Goal: Transaction & Acquisition: Purchase product/service

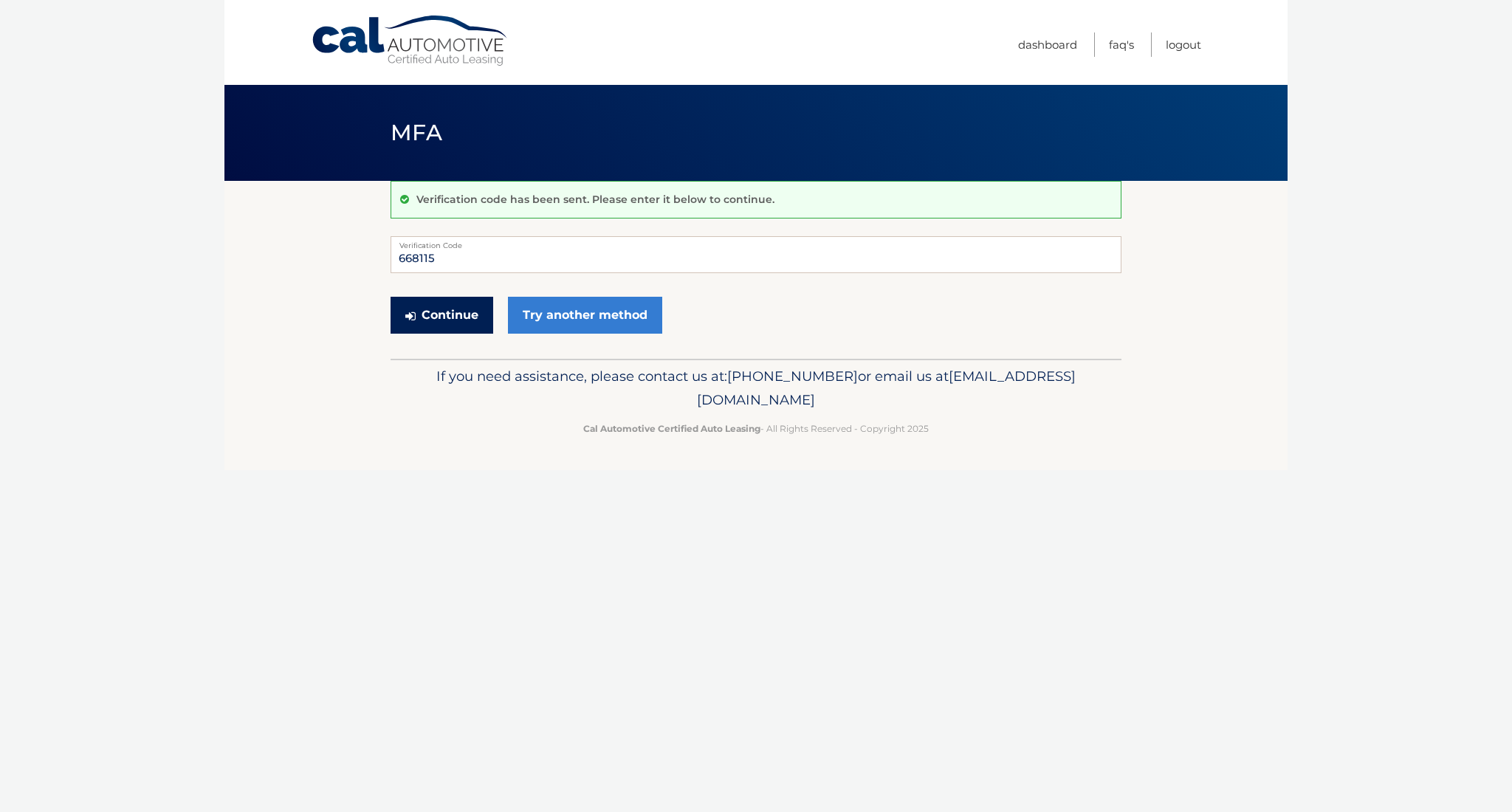
type input "668115"
click at [480, 310] on button "Continue" at bounding box center [441, 315] width 102 height 37
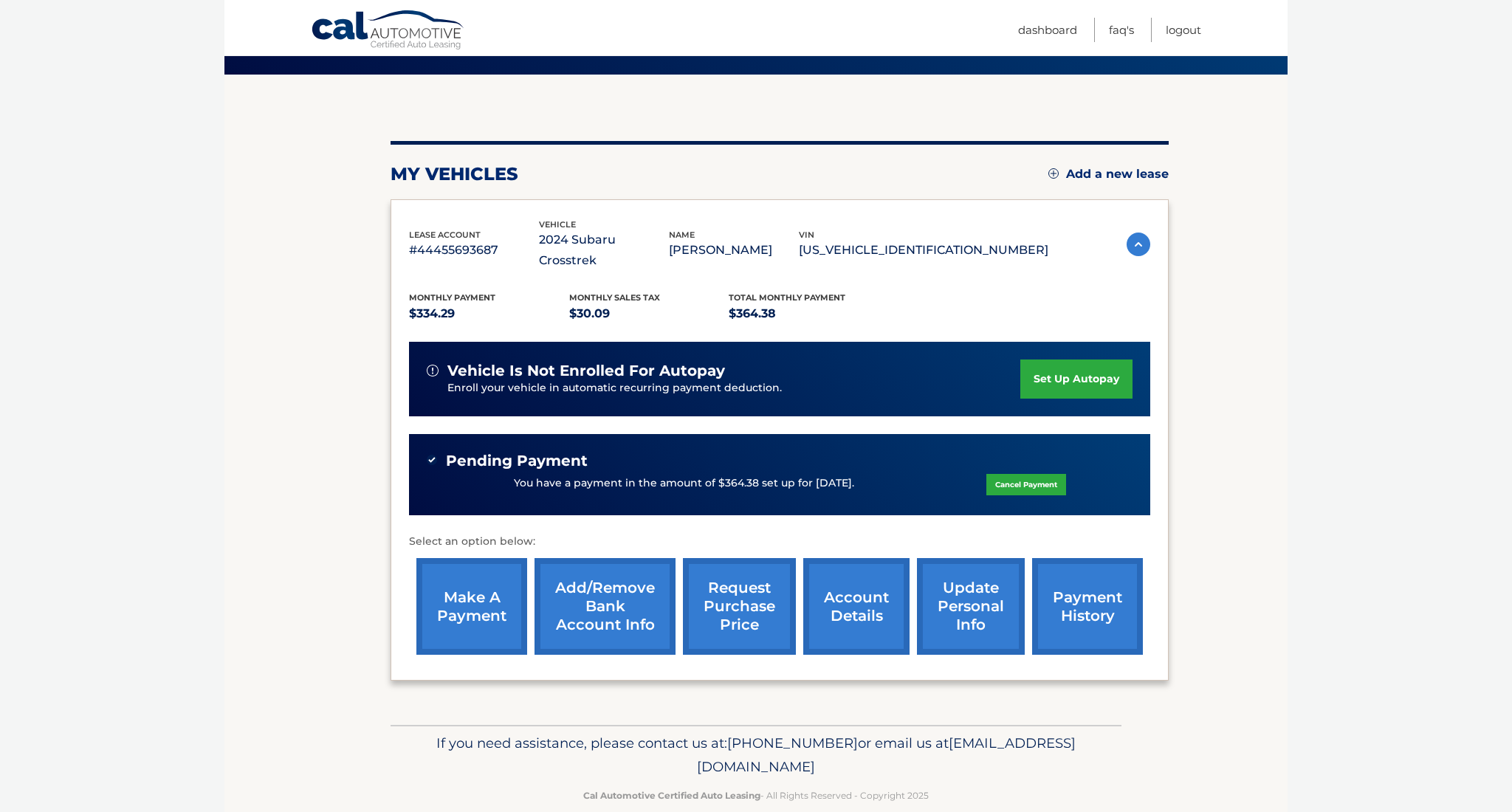
scroll to position [106, 1]
click at [484, 590] on link "make a payment" at bounding box center [472, 606] width 111 height 96
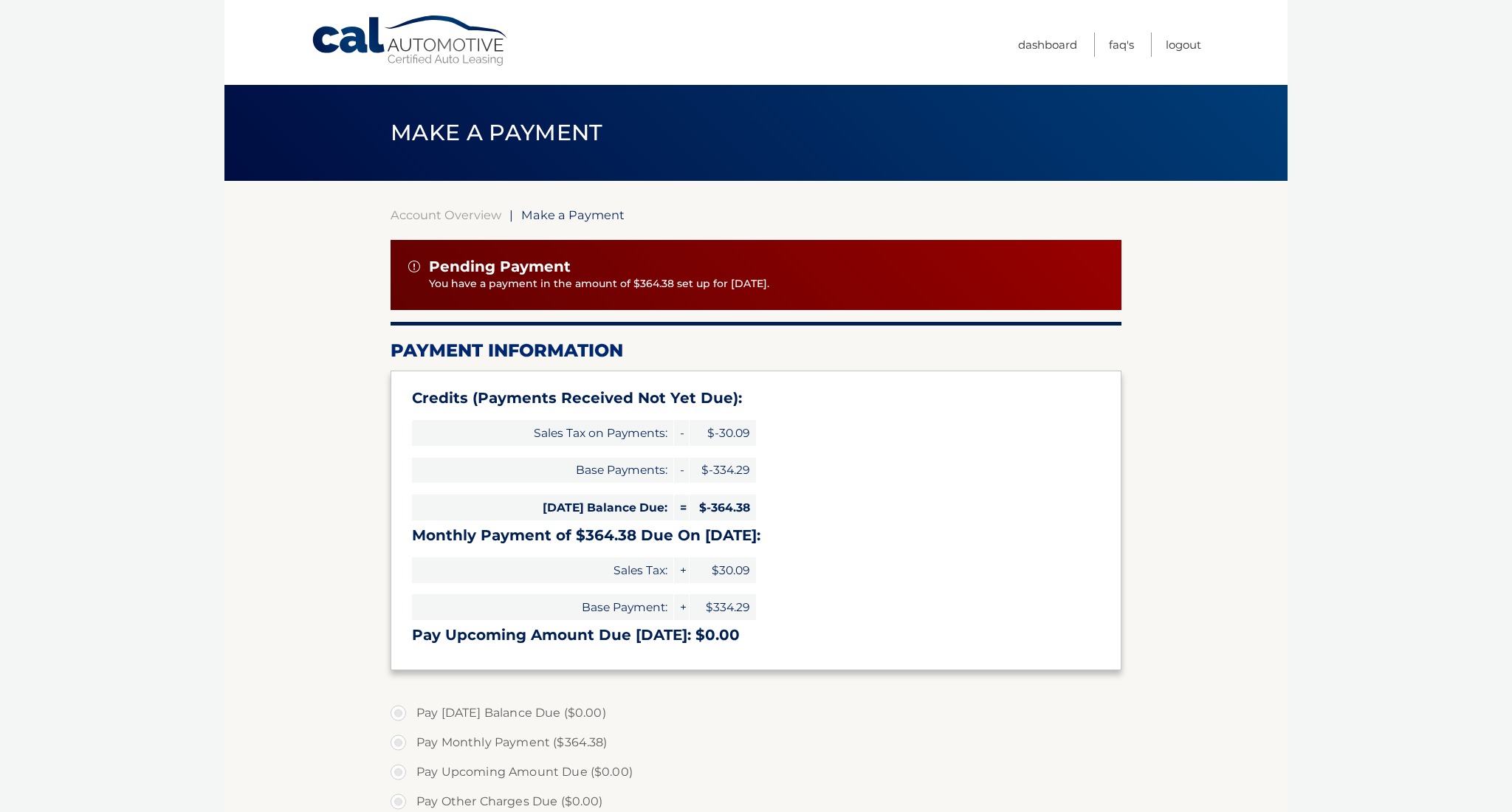
select select "ZDhmZGM5NzMtMTk0ZC00NjMzLWI1YWEtZjQ0YmQ0MGQ3ZjE3"
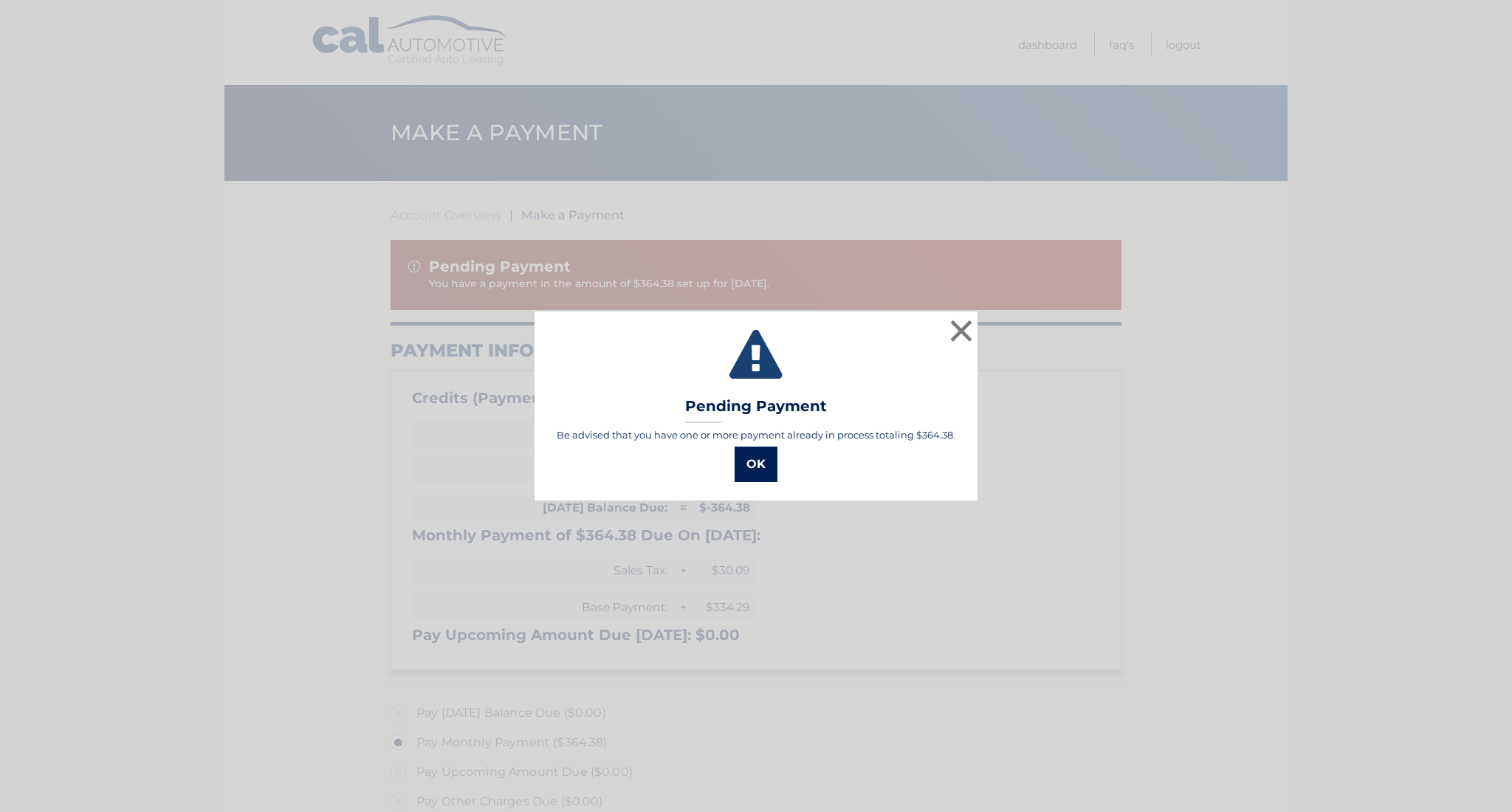
click at [762, 466] on button "OK" at bounding box center [756, 464] width 43 height 35
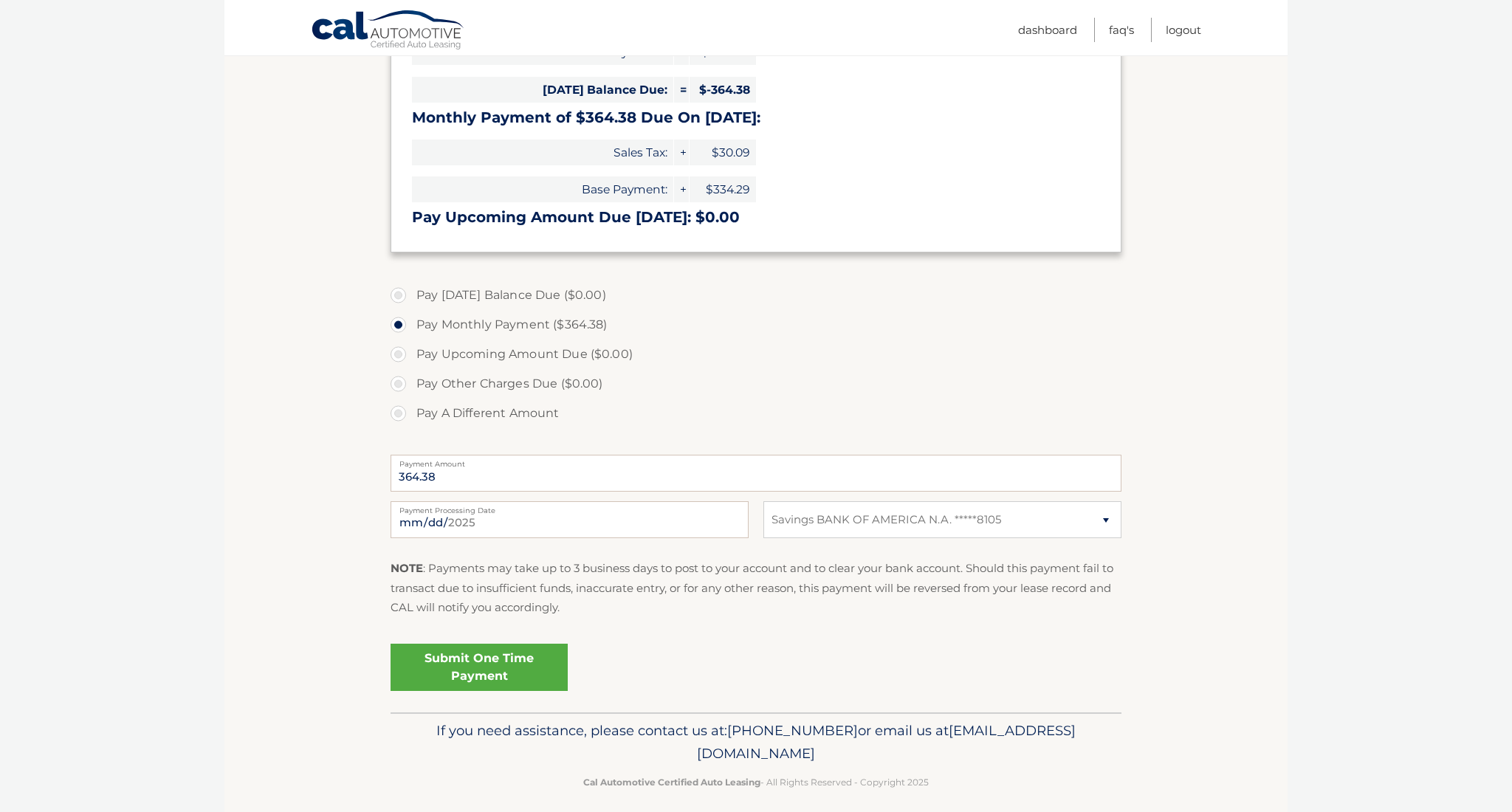
scroll to position [417, 0]
click at [484, 521] on input "2025-10-02" at bounding box center [569, 520] width 358 height 37
type input "2025-10-23"
click at [626, 626] on fieldset "Pay Today's Balance Due ($0.00) Pay Monthly Payment ($364.38) Pay Upcoming Amou…" at bounding box center [756, 495] width 731 height 437
click at [499, 658] on link "Submit One Time Payment" at bounding box center [478, 668] width 177 height 47
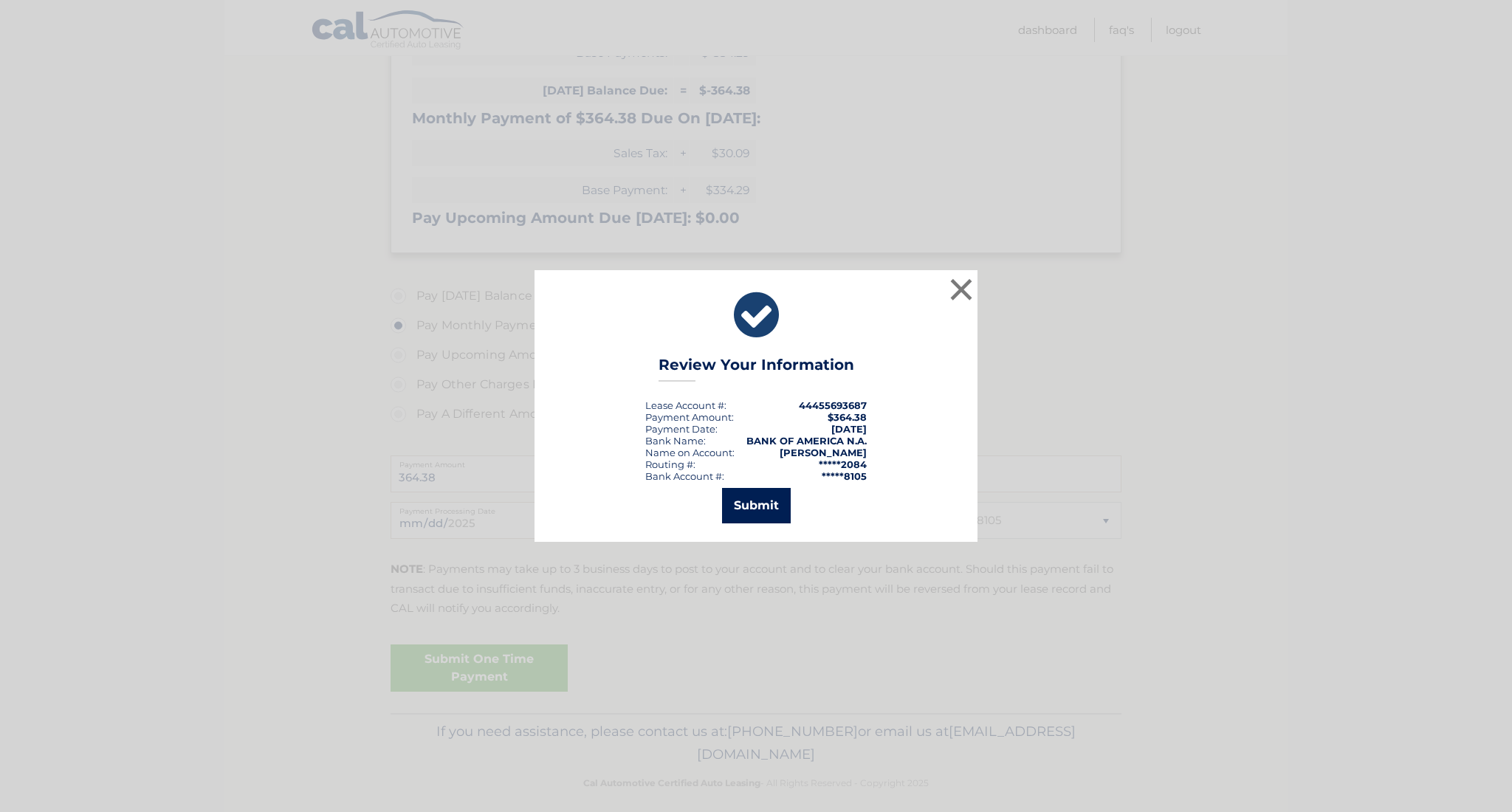
click at [765, 509] on button "Submit" at bounding box center [756, 505] width 69 height 35
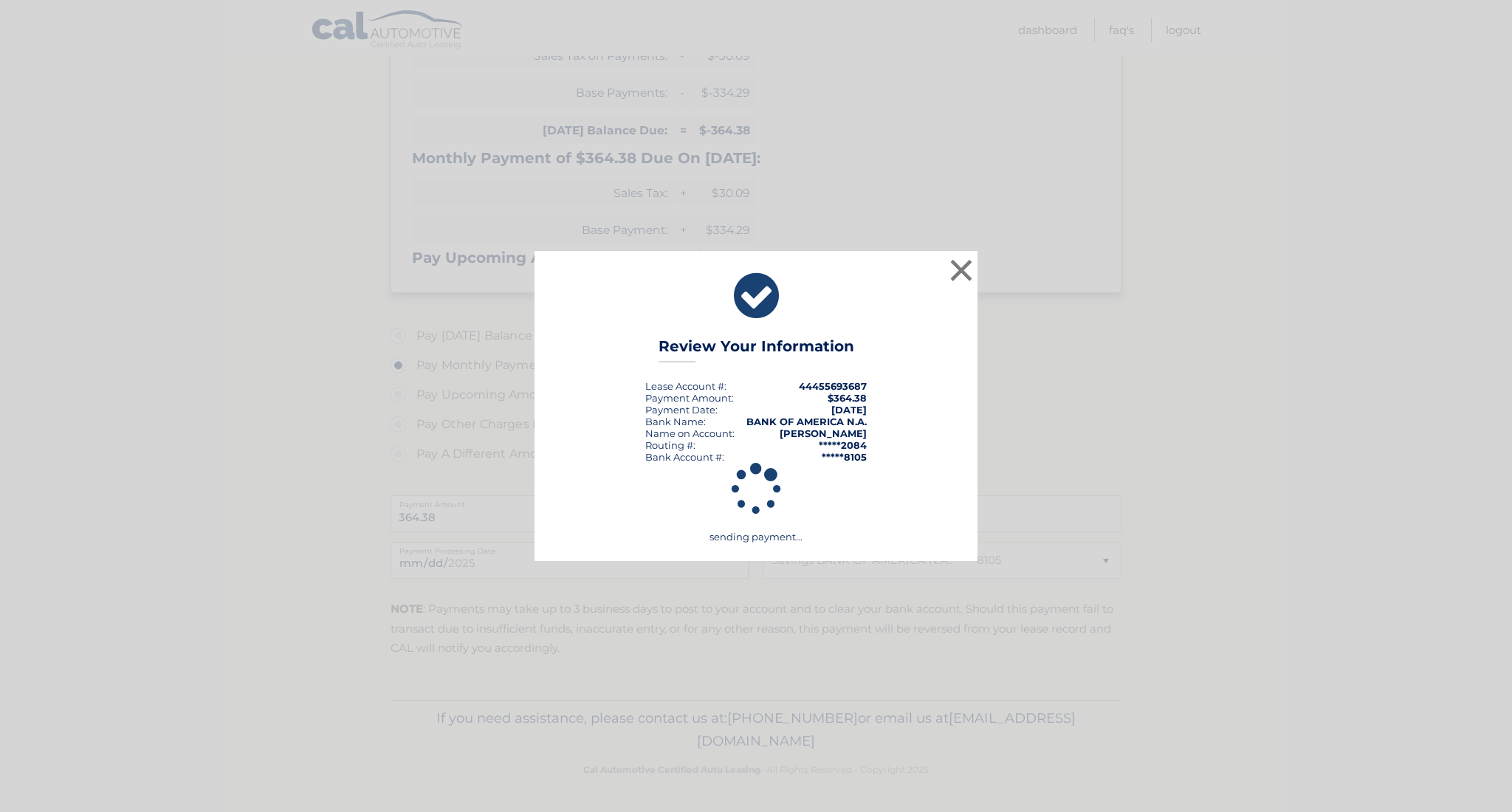
scroll to position [372, 0]
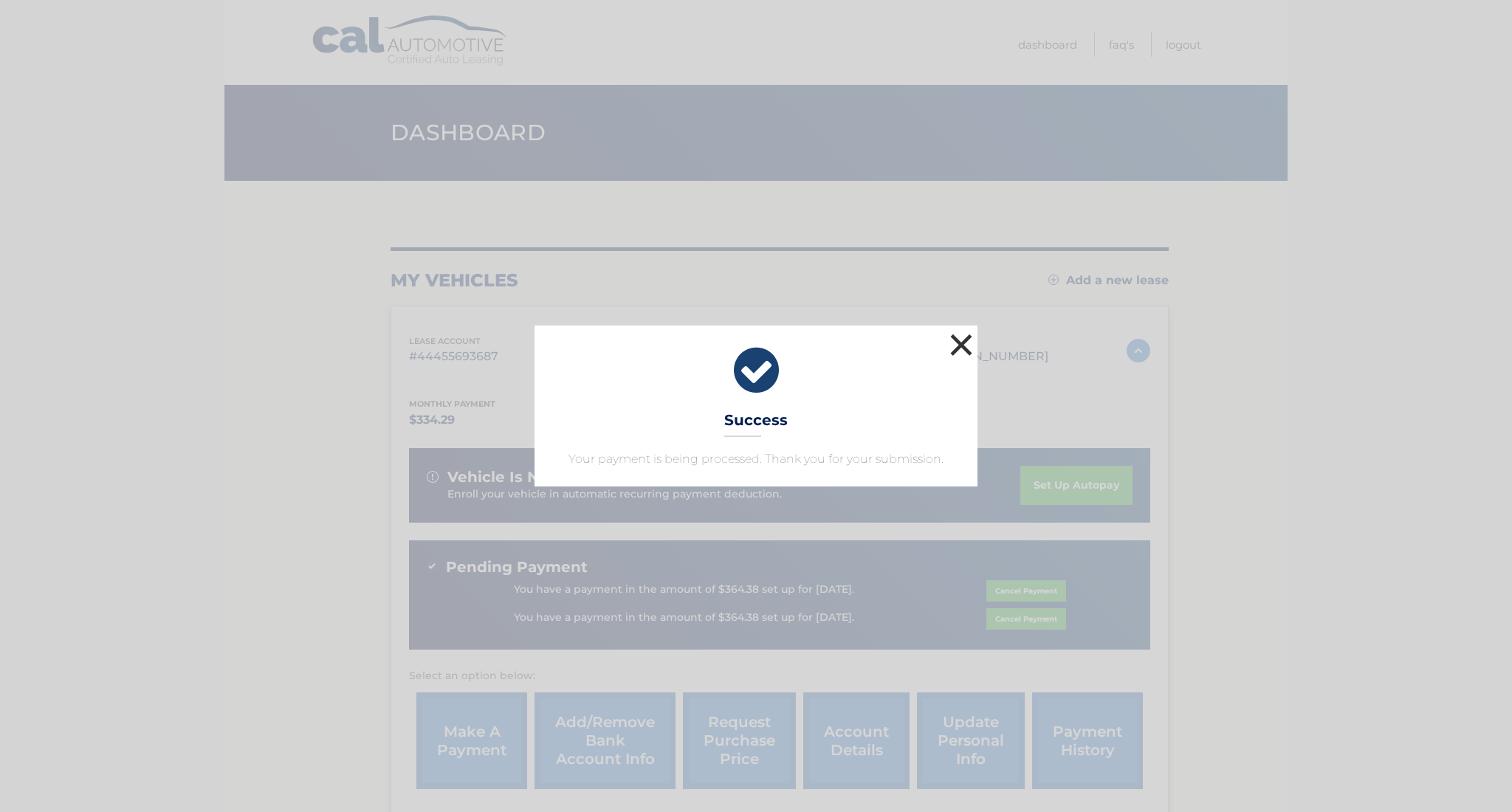
click at [965, 347] on button "×" at bounding box center [961, 345] width 30 height 30
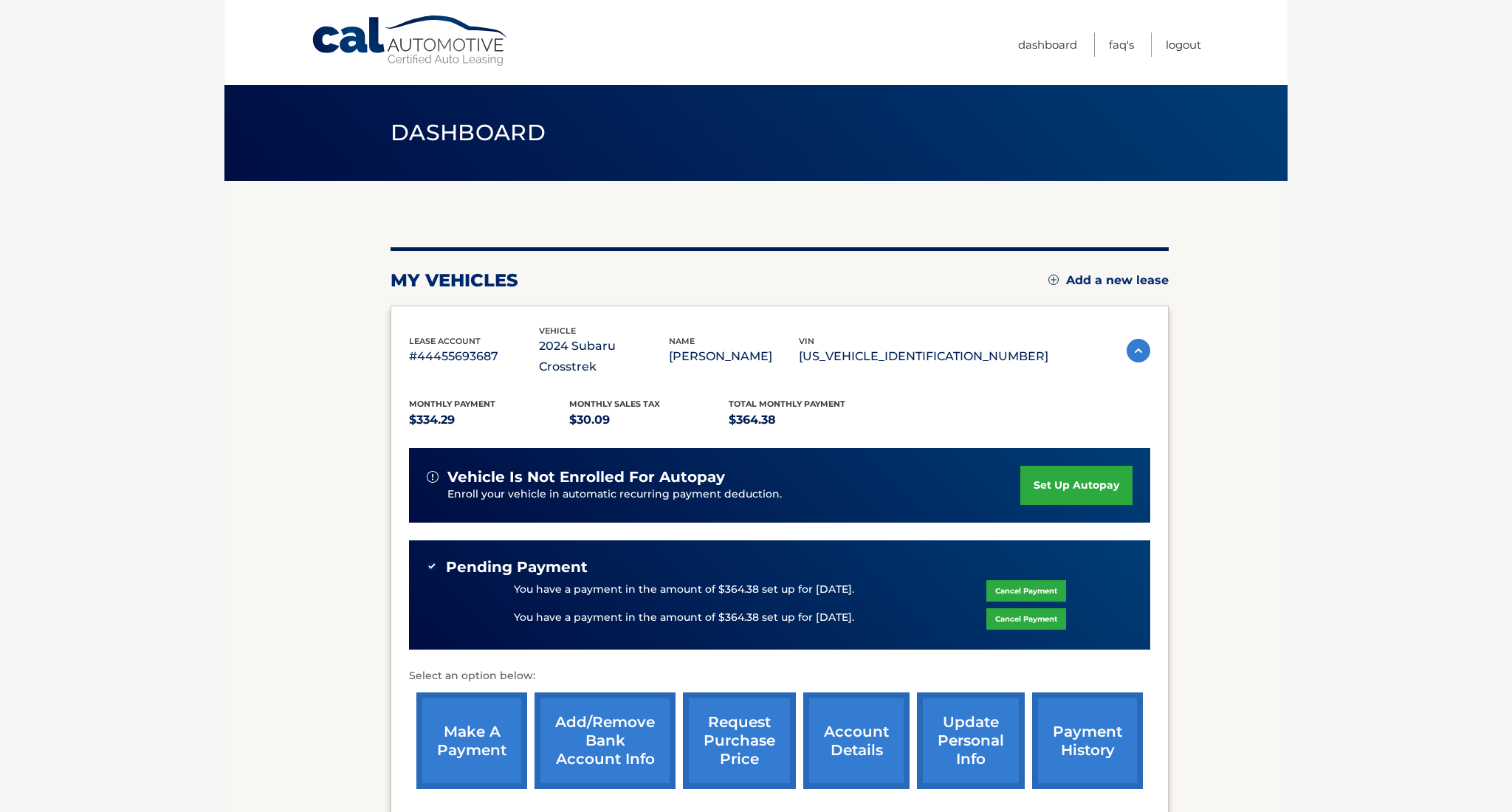
click at [1038, 609] on link "Cancel Payment" at bounding box center [1025, 619] width 80 height 22
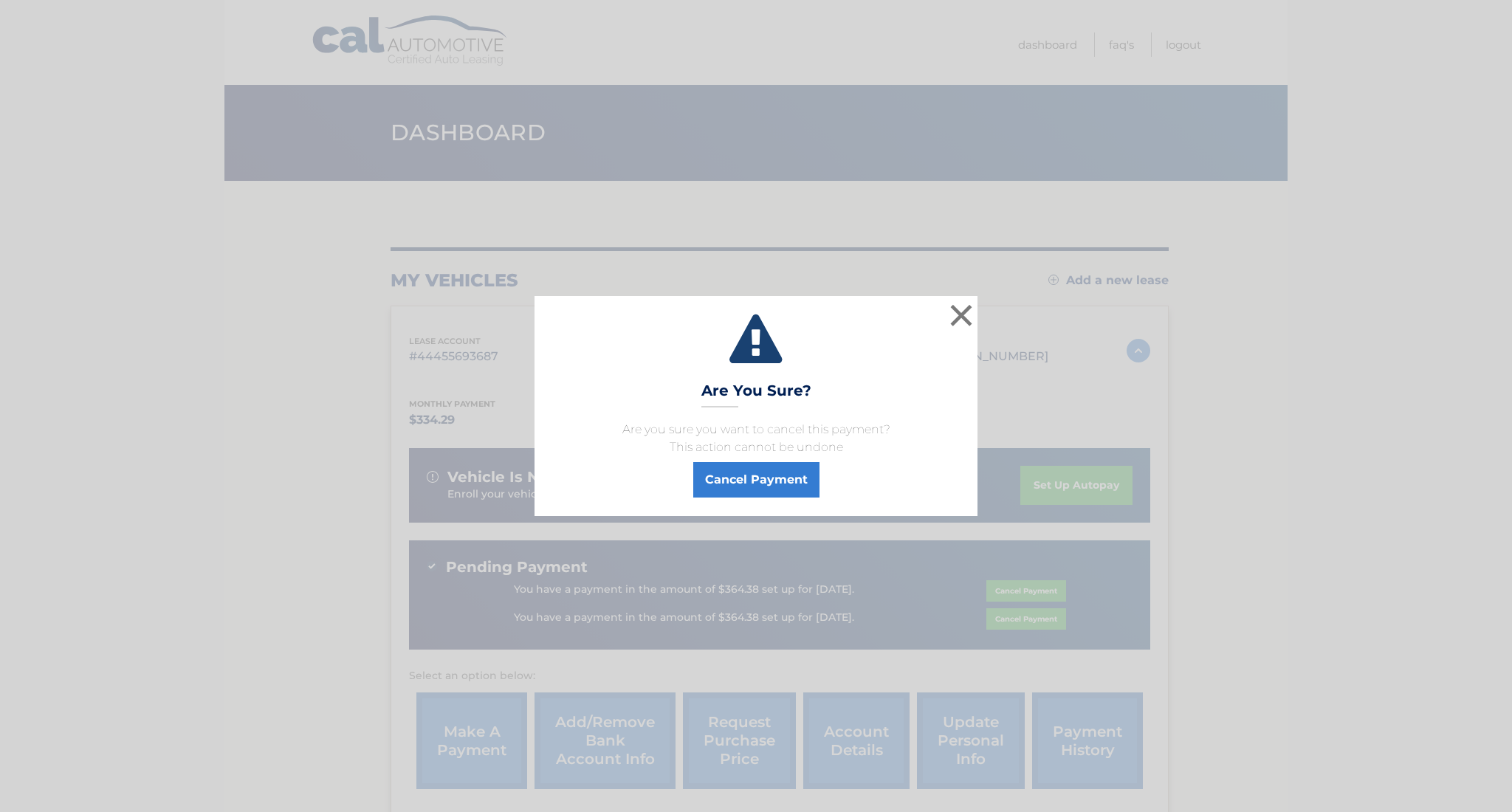
click at [762, 467] on button "Cancel Payment" at bounding box center [756, 479] width 126 height 35
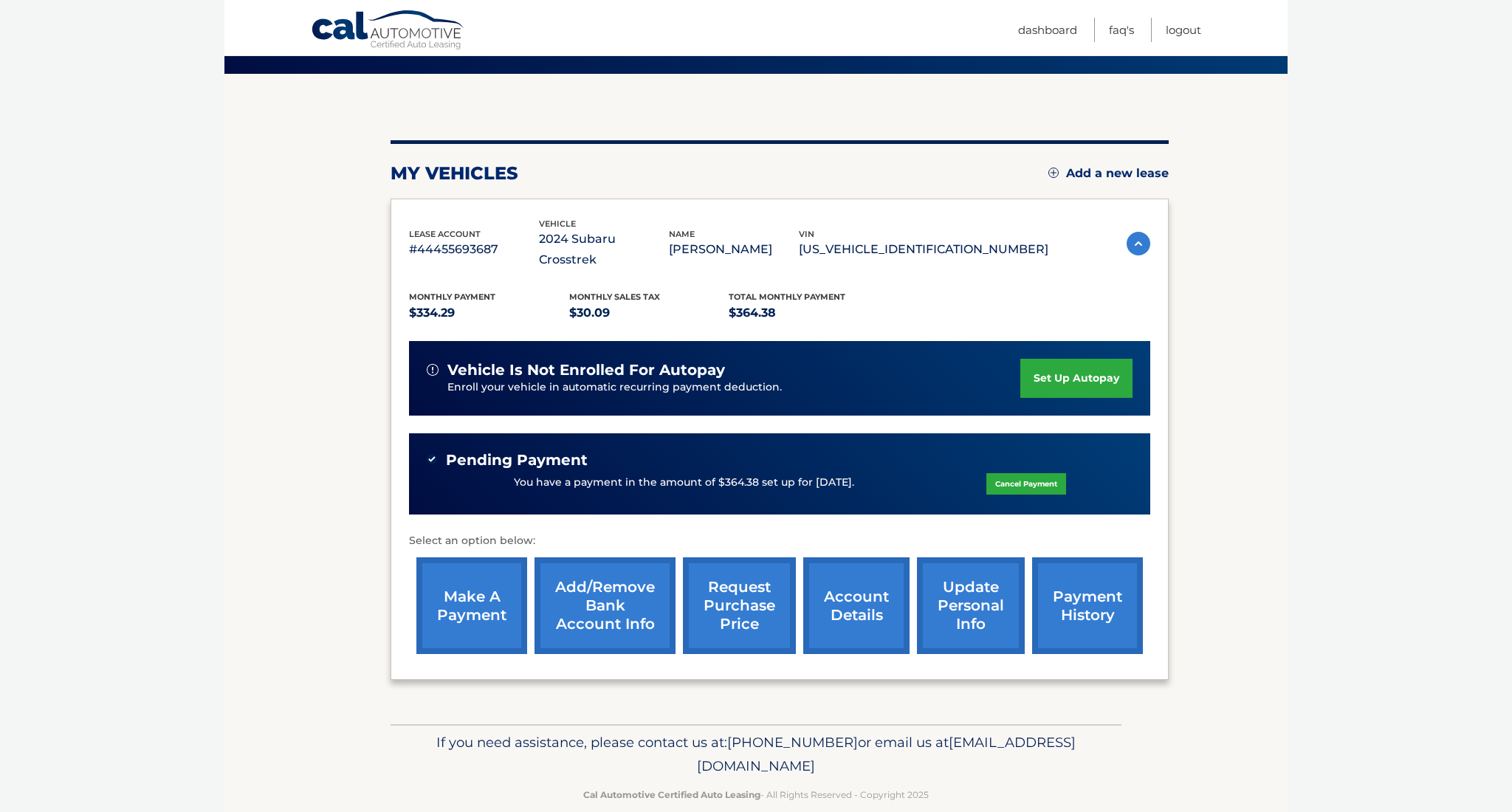
scroll to position [106, 0]
click at [1097, 600] on link "payment history" at bounding box center [1087, 606] width 111 height 96
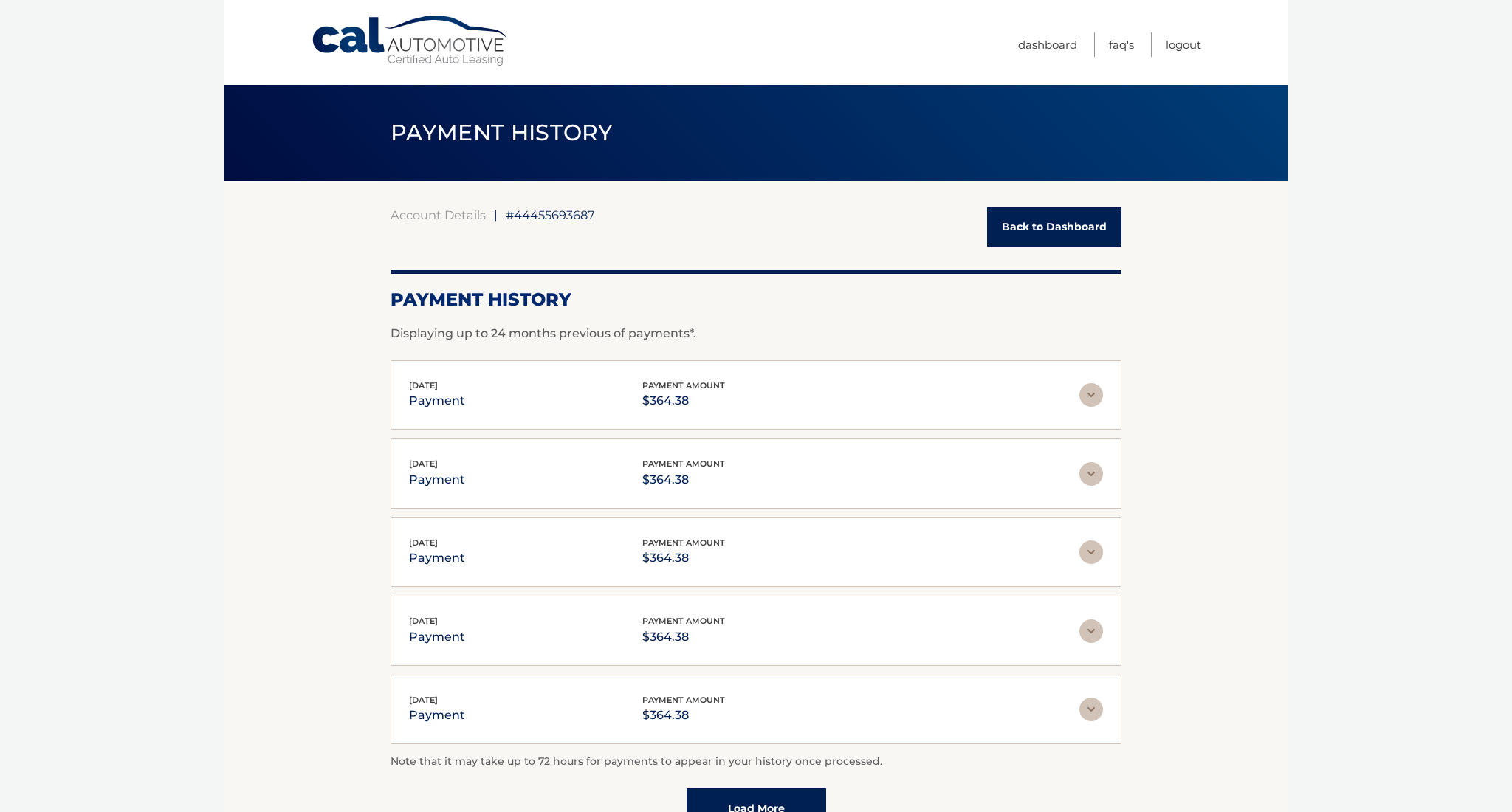
click at [1077, 221] on link "Back to Dashboard" at bounding box center [1054, 227] width 135 height 39
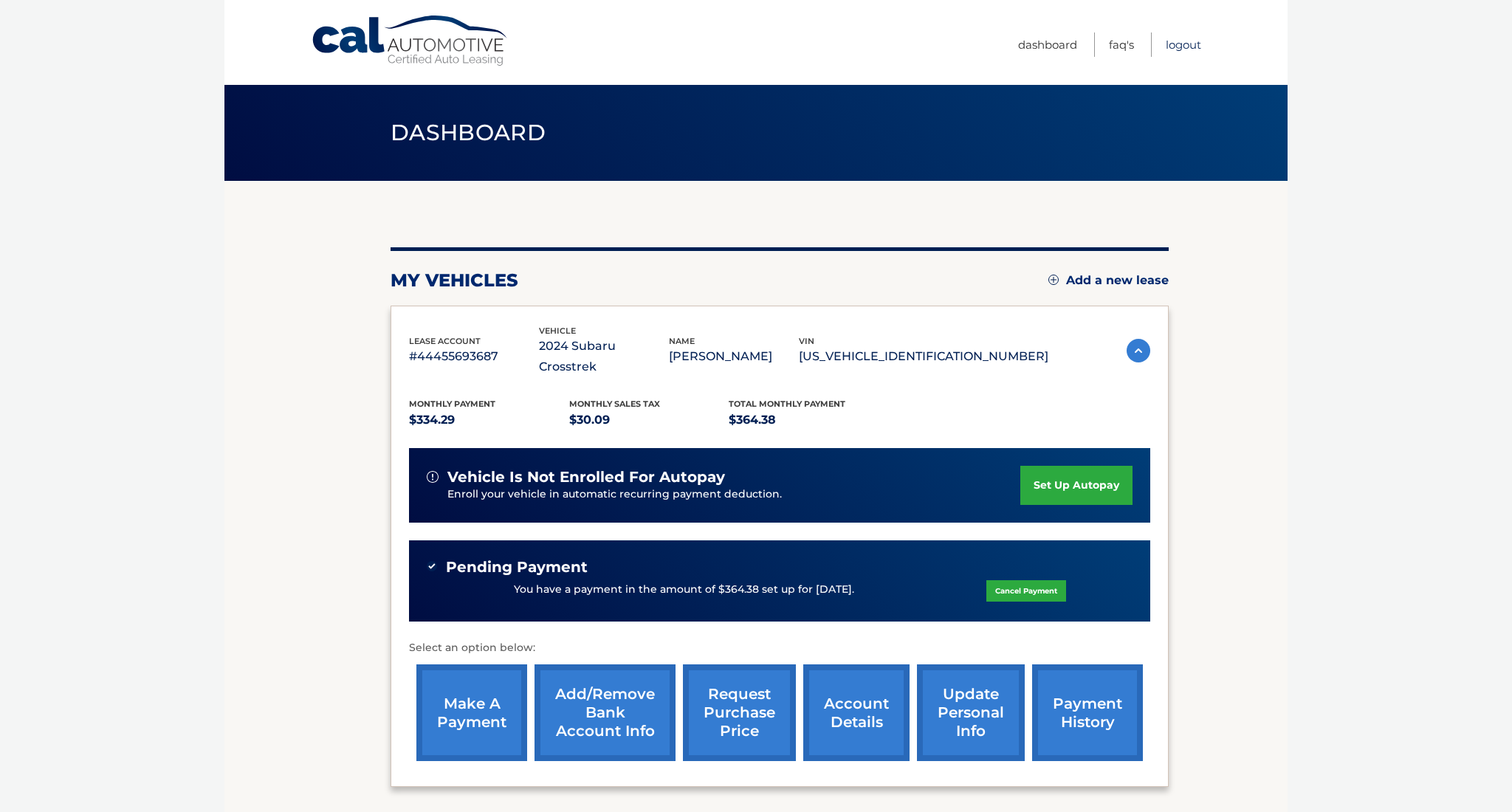
click at [1184, 45] on link "Logout" at bounding box center [1182, 44] width 35 height 25
